Goal: Navigation & Orientation: Find specific page/section

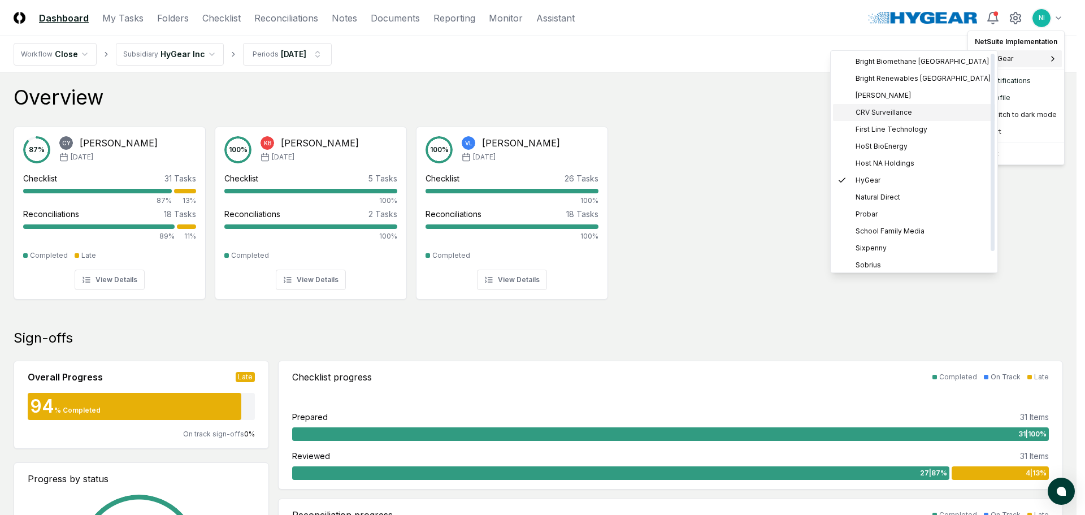
click at [894, 111] on span "CRV Surveillance" at bounding box center [884, 112] width 57 height 10
